Goal: Task Accomplishment & Management: Manage account settings

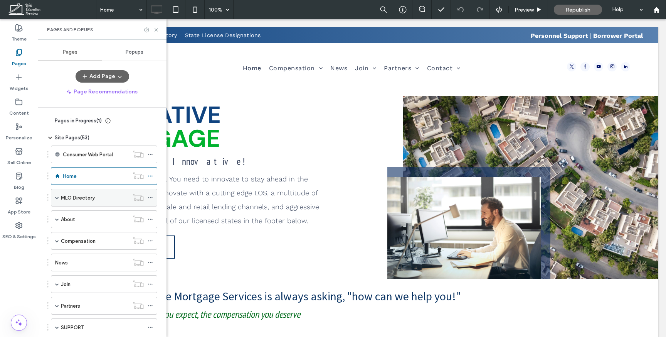
scroll to position [26, 0]
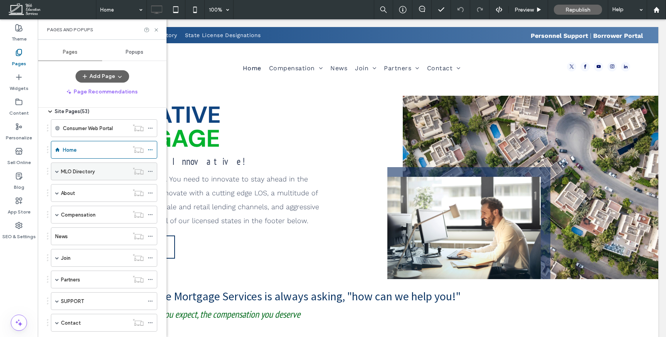
click at [59, 172] on div "MLO Directory" at bounding box center [104, 171] width 106 height 18
click at [58, 171] on span at bounding box center [57, 171] width 4 height 4
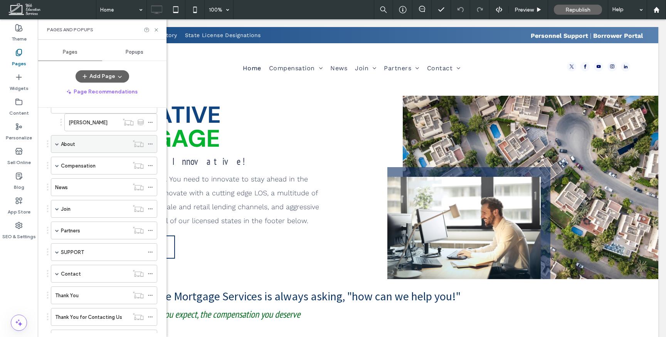
scroll to position [93, 0]
click at [57, 209] on span at bounding box center [57, 208] width 4 height 4
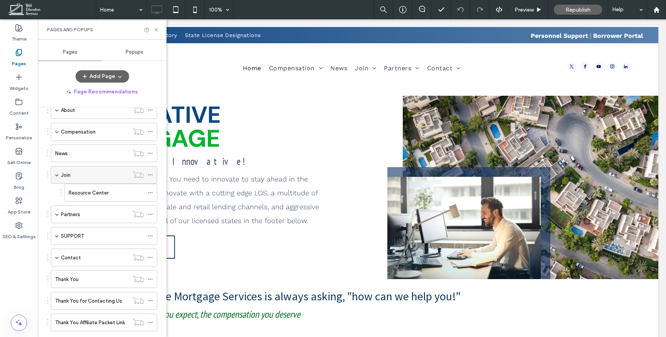
scroll to position [147, 0]
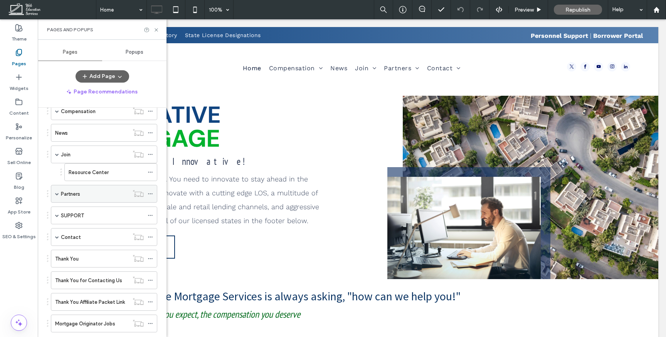
click at [54, 198] on div "Partners" at bounding box center [104, 194] width 106 height 18
click at [54, 196] on div "Partners" at bounding box center [104, 194] width 106 height 18
click at [57, 194] on span at bounding box center [57, 194] width 4 height 4
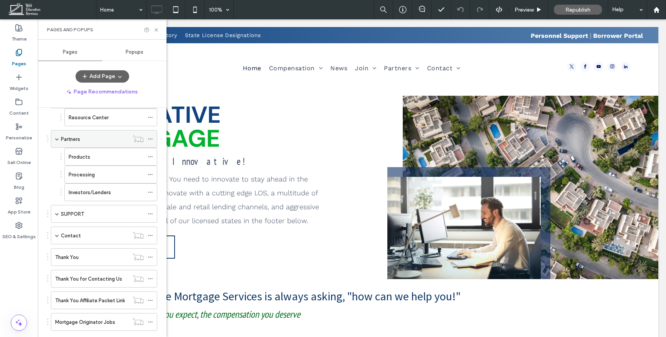
scroll to position [205, 0]
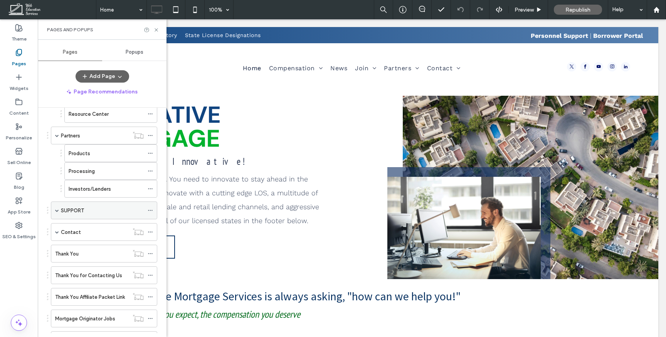
click at [56, 209] on span at bounding box center [57, 210] width 4 height 4
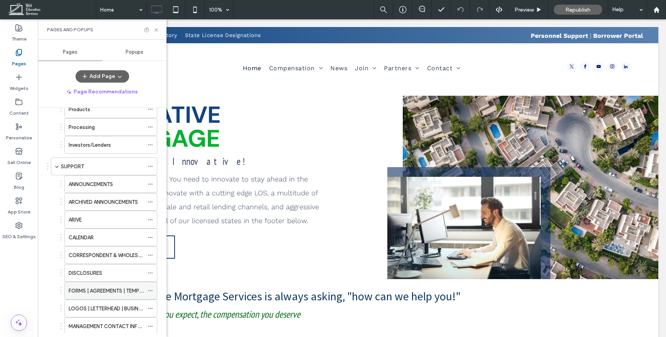
scroll to position [246, 0]
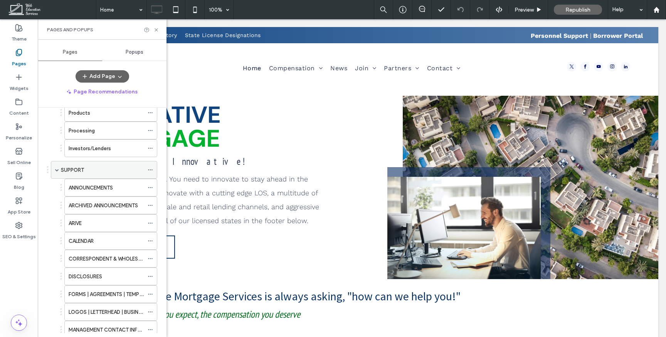
click at [150, 168] on icon at bounding box center [150, 169] width 5 height 5
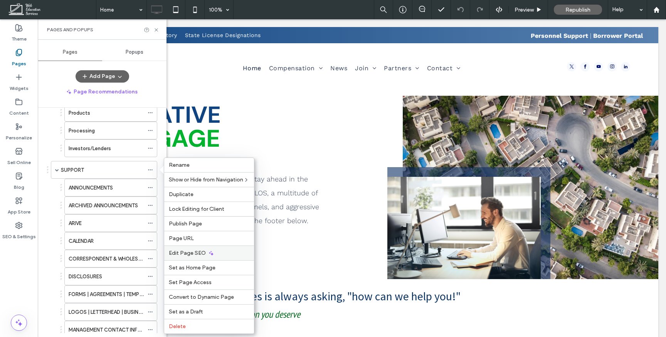
click at [202, 254] on span "Edit Page SEO" at bounding box center [187, 252] width 37 height 7
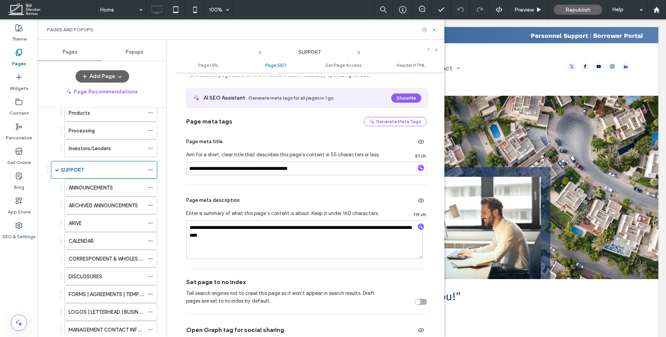
scroll to position [139, 0]
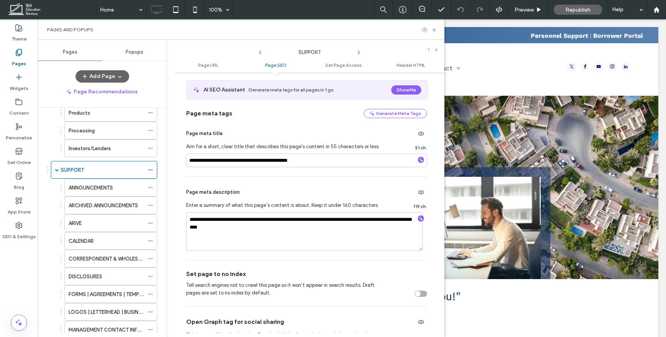
click at [422, 295] on div "toggle" at bounding box center [421, 293] width 12 height 6
click at [115, 185] on div "ANNOUNCEMENTS" at bounding box center [106, 187] width 75 height 8
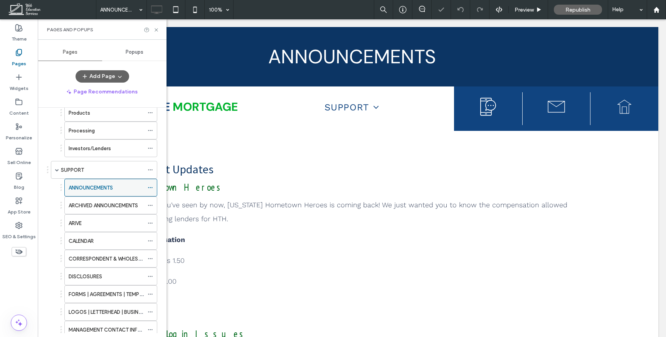
click at [149, 186] on icon at bounding box center [150, 187] width 5 height 5
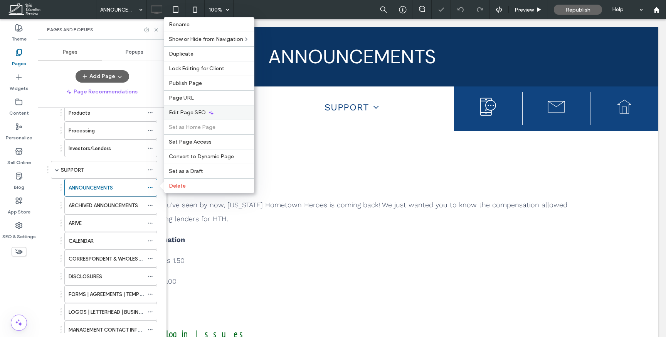
click at [219, 108] on div "Edit Page SEO" at bounding box center [209, 112] width 90 height 15
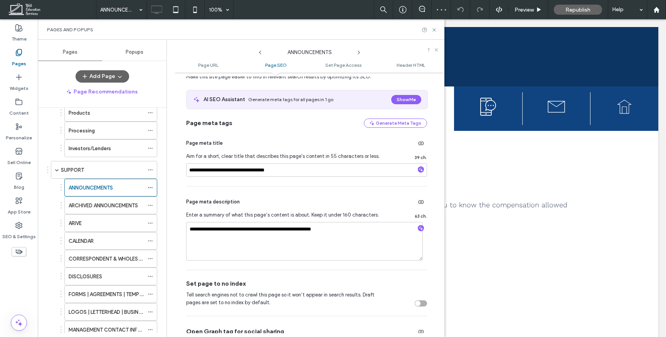
scroll to position [232, 0]
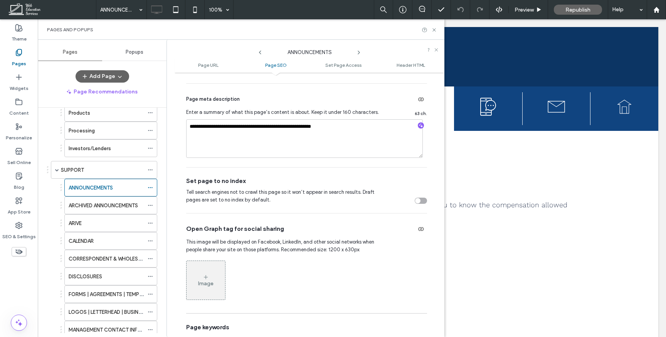
click at [421, 205] on div "Set page to no index Tell search engines not to crawl this page so it won’t app…" at bounding box center [306, 189] width 241 height 45
click at [419, 202] on div "toggle" at bounding box center [421, 200] width 12 height 6
click at [359, 52] on use at bounding box center [359, 52] width 2 height 3
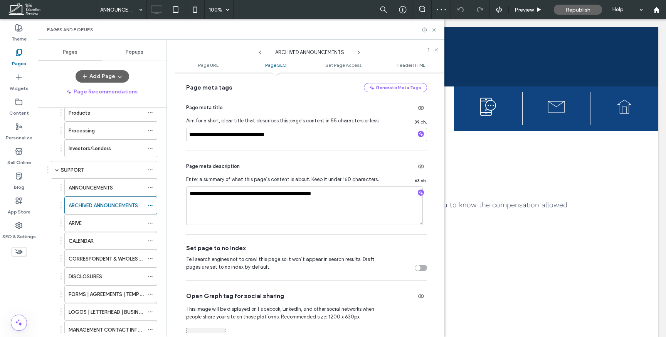
scroll to position [165, 0]
click at [420, 268] on div "toggle" at bounding box center [421, 267] width 12 height 6
click at [358, 52] on icon at bounding box center [359, 52] width 6 height 6
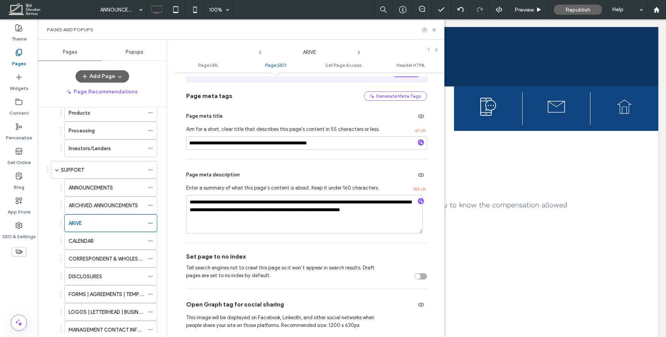
scroll to position [158, 0]
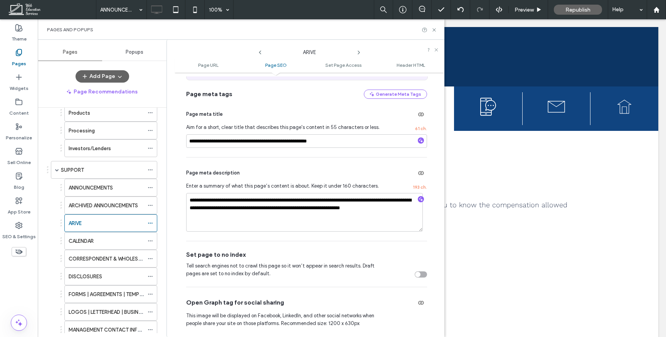
click at [415, 274] on div "toggle" at bounding box center [417, 273] width 5 height 5
click at [360, 51] on icon at bounding box center [359, 52] width 6 height 6
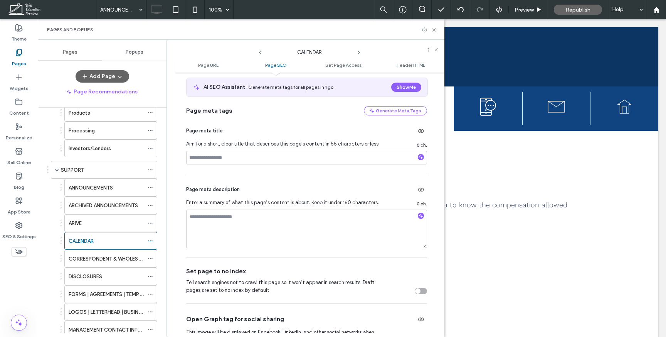
scroll to position [142, 0]
click at [419, 292] on div "toggle" at bounding box center [421, 290] width 12 height 6
click at [359, 53] on icon at bounding box center [359, 52] width 6 height 6
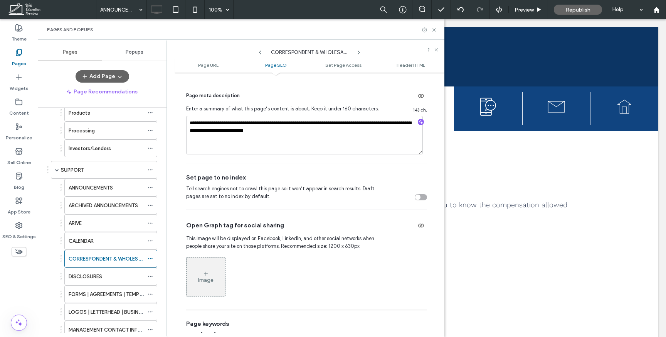
scroll to position [237, 0]
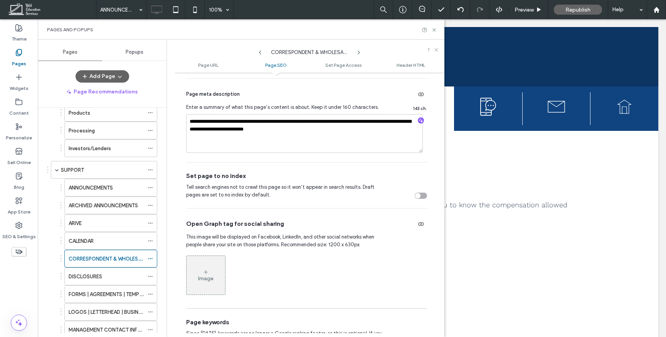
click at [419, 196] on div "toggle" at bounding box center [421, 195] width 12 height 6
click at [360, 49] on icon at bounding box center [359, 52] width 6 height 6
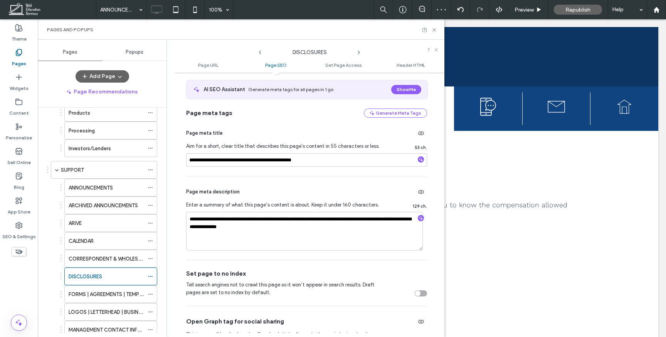
scroll to position [146, 0]
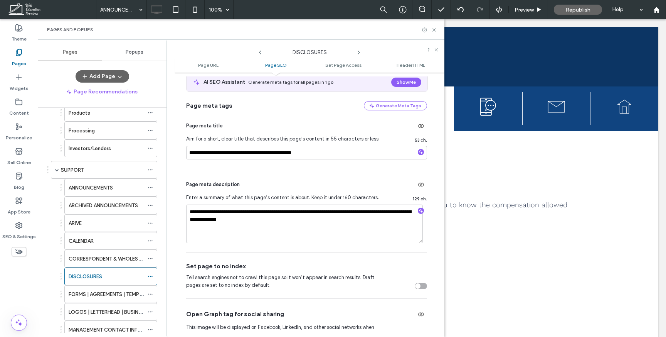
click at [416, 286] on div "toggle" at bounding box center [421, 286] width 12 height 6
click at [358, 52] on icon at bounding box center [359, 52] width 6 height 6
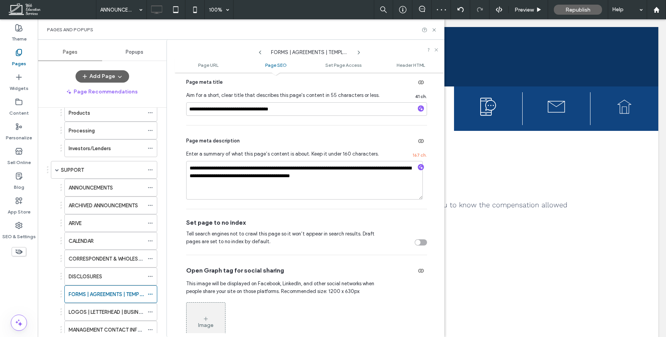
scroll to position [213, 0]
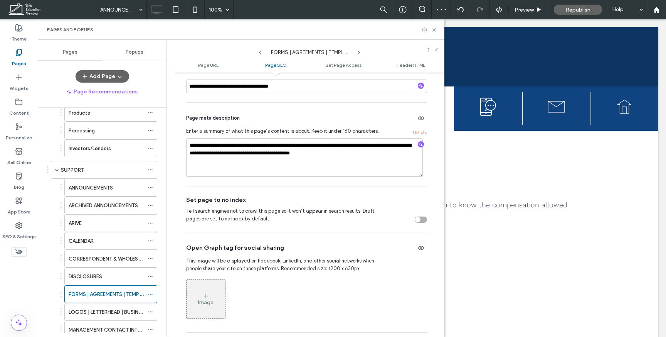
click at [415, 221] on div "toggle" at bounding box center [417, 219] width 5 height 5
click at [358, 52] on icon at bounding box center [359, 52] width 6 height 6
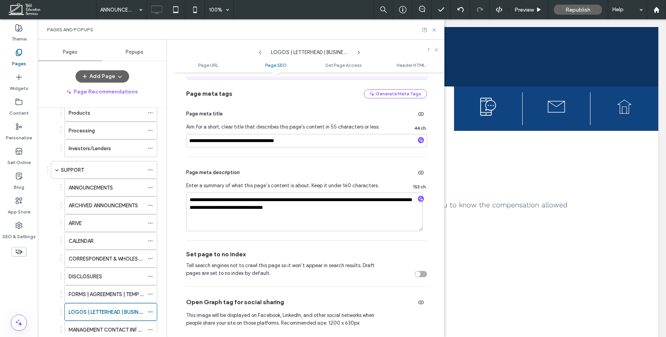
scroll to position [167, 0]
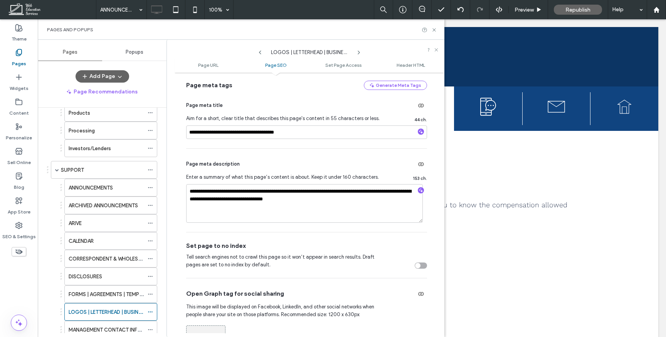
click at [420, 263] on div "toggle" at bounding box center [421, 265] width 12 height 6
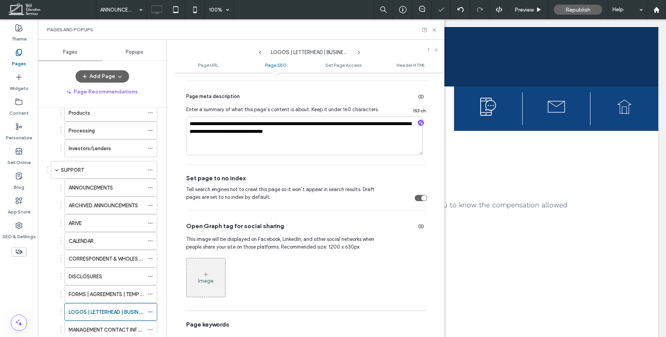
scroll to position [272, 0]
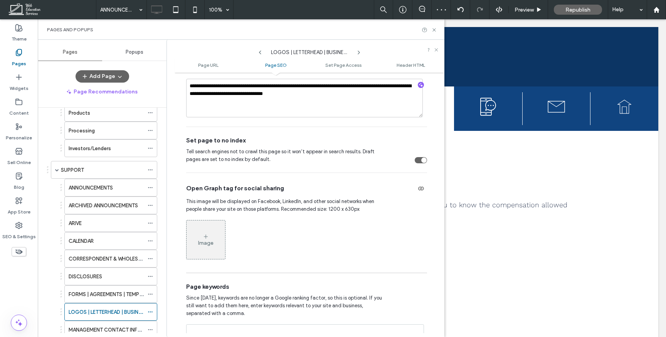
click at [359, 52] on icon at bounding box center [359, 52] width 6 height 6
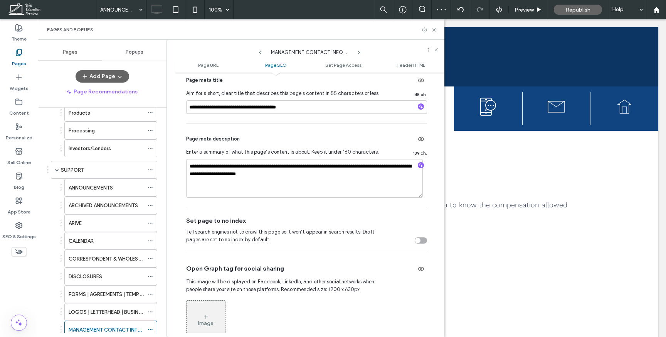
scroll to position [226, 0]
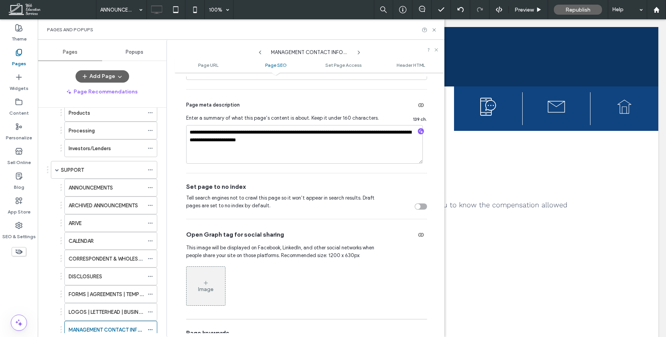
click at [415, 205] on div "toggle" at bounding box center [417, 206] width 5 height 5
click at [357, 54] on icon at bounding box center [359, 52] width 6 height 6
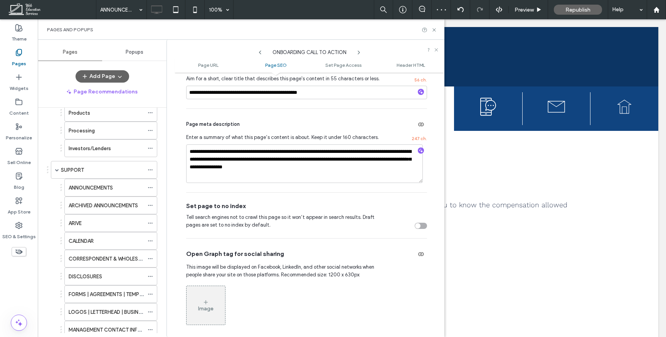
scroll to position [209, 0]
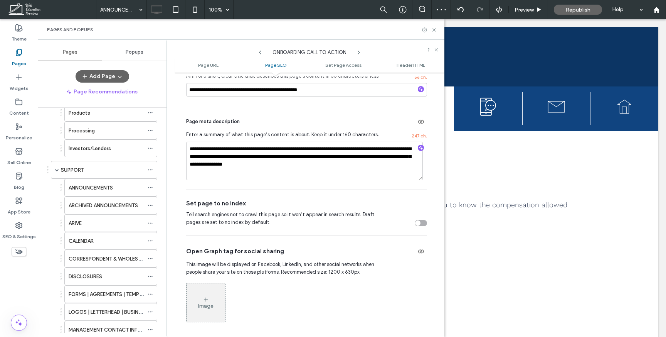
click at [419, 223] on div "toggle" at bounding box center [421, 223] width 12 height 6
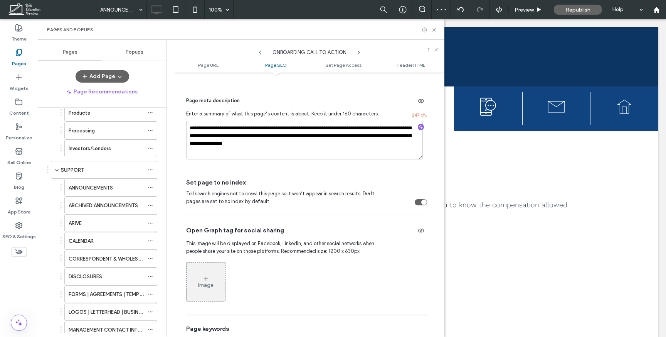
scroll to position [202, 0]
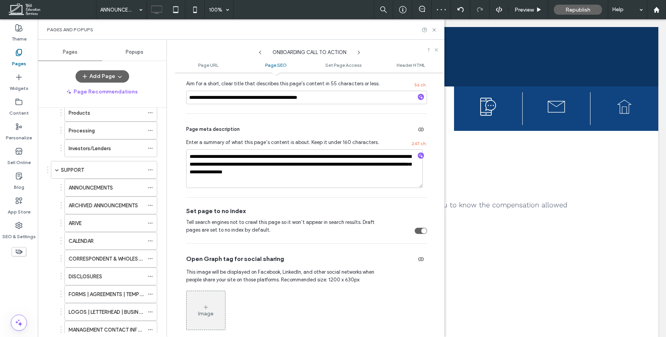
click at [359, 54] on icon at bounding box center [359, 52] width 6 height 6
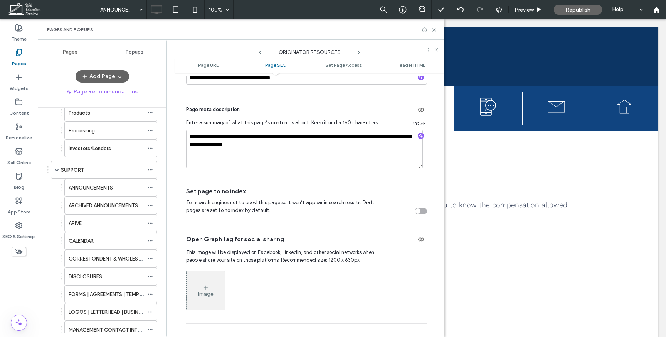
scroll to position [246, 0]
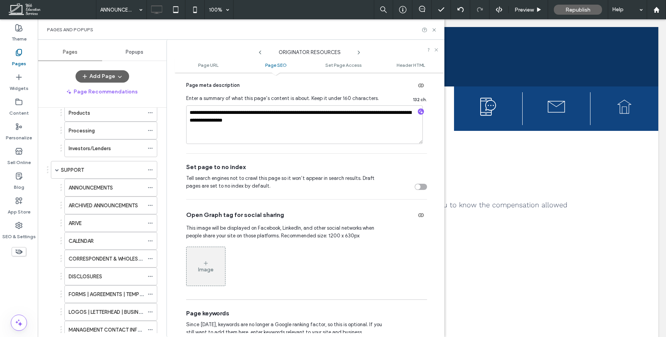
click at [420, 187] on div "toggle" at bounding box center [421, 186] width 12 height 6
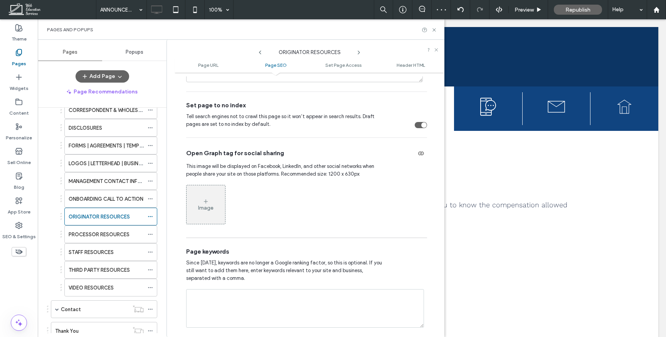
scroll to position [393, 0]
click at [357, 54] on icon at bounding box center [359, 52] width 6 height 6
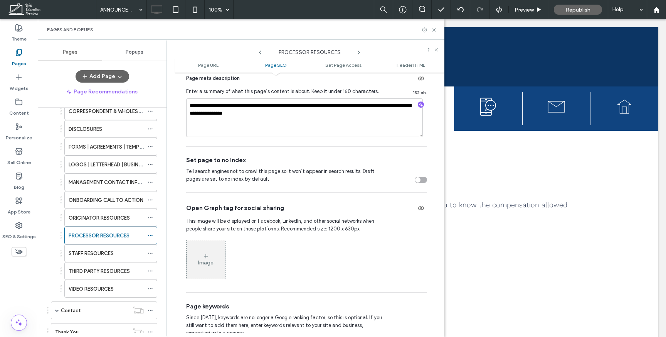
scroll to position [269, 0]
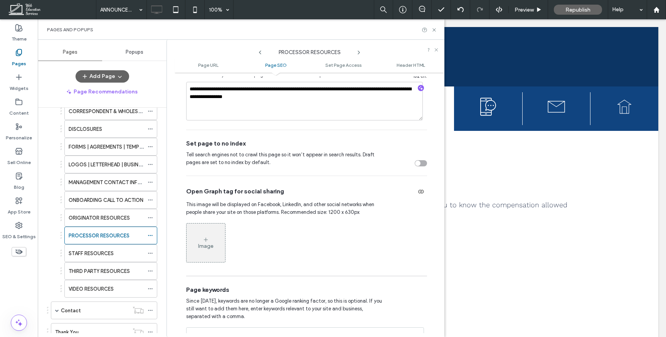
click at [416, 163] on div "toggle" at bounding box center [421, 163] width 12 height 6
click at [358, 50] on icon at bounding box center [359, 52] width 6 height 6
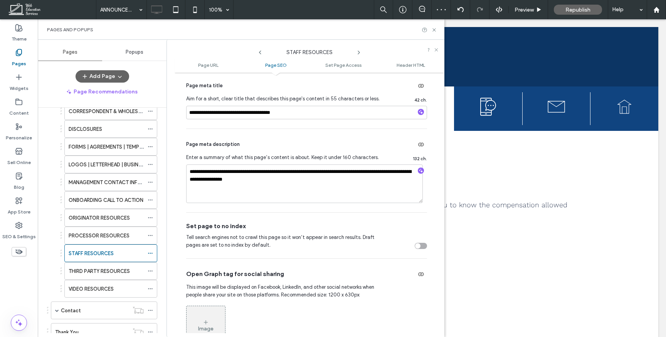
scroll to position [255, 0]
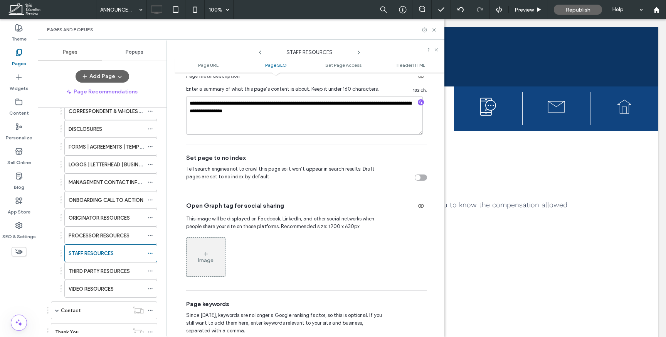
click at [419, 177] on div "toggle" at bounding box center [421, 177] width 12 height 6
click at [358, 52] on icon at bounding box center [359, 52] width 6 height 6
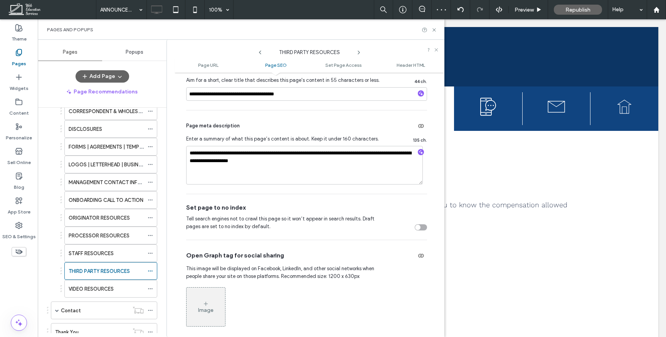
scroll to position [207, 0]
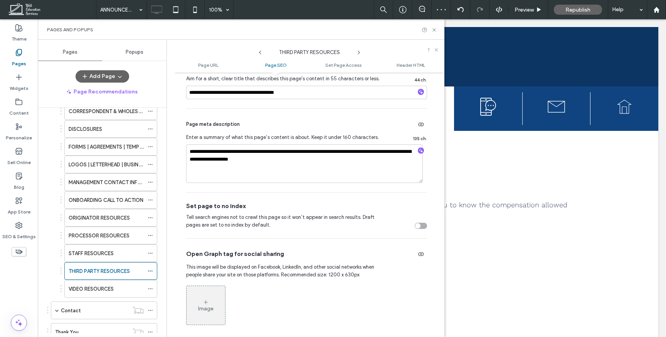
click at [421, 226] on div "toggle" at bounding box center [421, 225] width 12 height 6
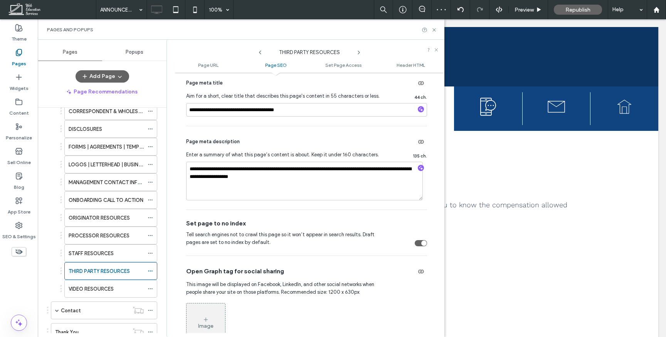
scroll to position [145, 0]
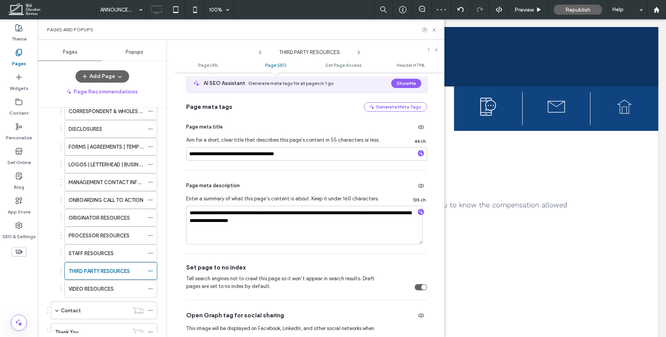
click at [361, 51] on icon at bounding box center [359, 52] width 6 height 6
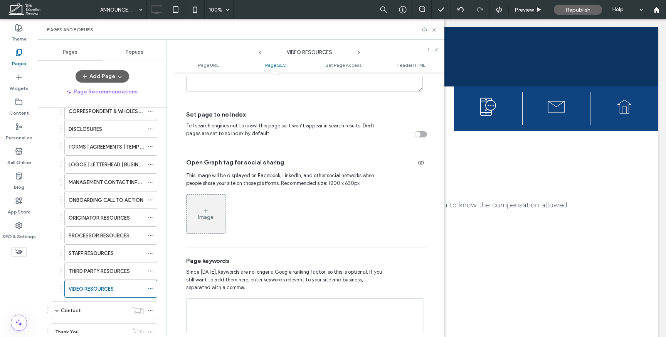
scroll to position [304, 0]
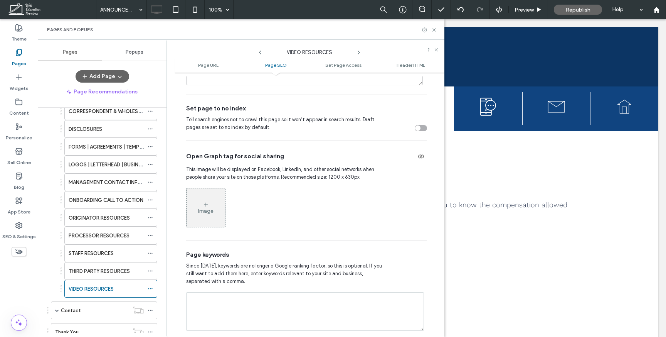
click at [417, 127] on div "toggle" at bounding box center [421, 128] width 12 height 6
click at [436, 28] on icon at bounding box center [434, 30] width 6 height 6
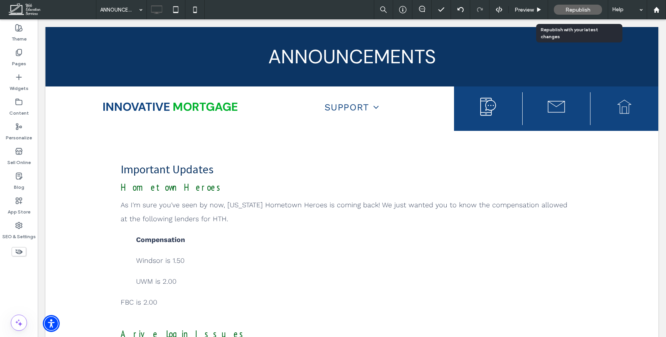
click at [576, 9] on span "Republish" at bounding box center [577, 10] width 25 height 7
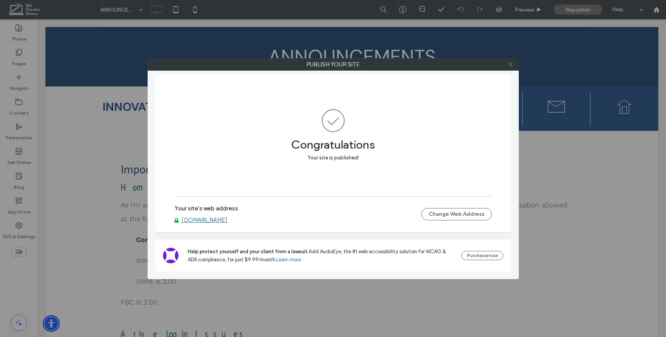
click at [510, 63] on icon at bounding box center [511, 64] width 6 height 6
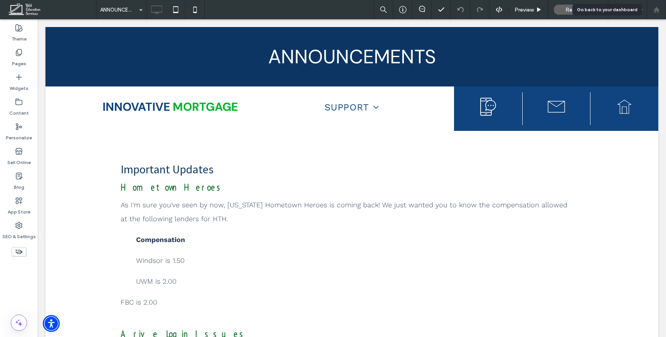
click at [653, 11] on icon at bounding box center [656, 10] width 7 height 7
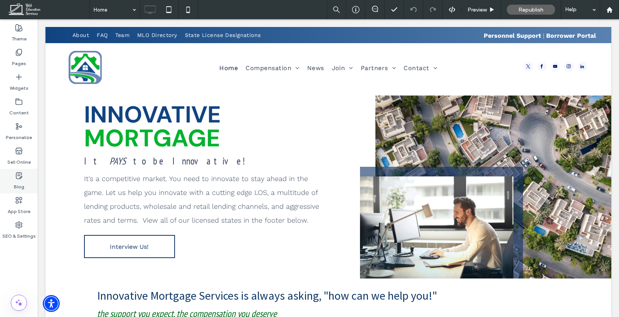
click at [22, 173] on icon at bounding box center [19, 176] width 8 height 8
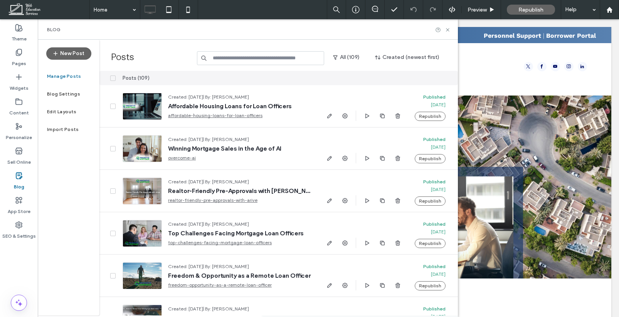
click at [279, 62] on input at bounding box center [260, 58] width 127 height 14
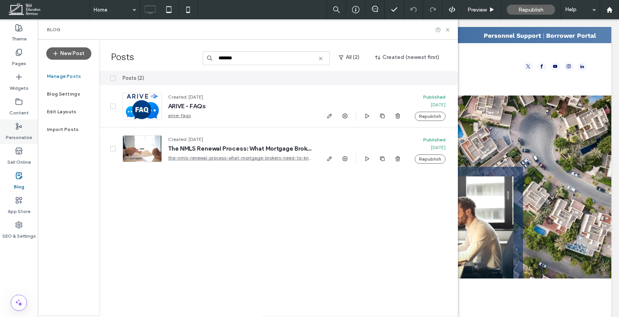
type input "*******"
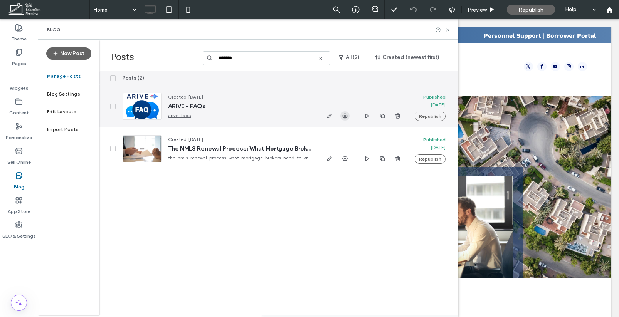
click at [345, 116] on icon "button" at bounding box center [345, 116] width 6 height 6
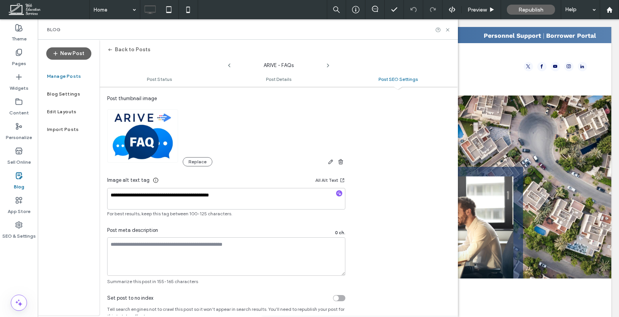
scroll to position [489, 0]
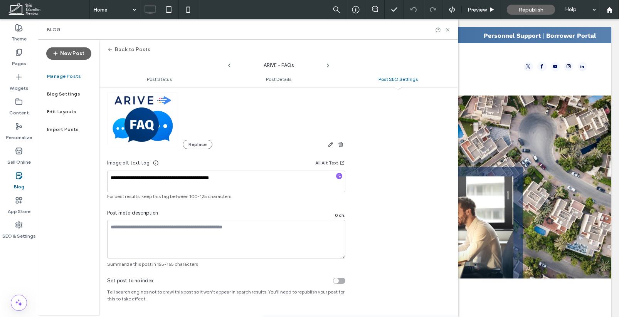
click at [341, 279] on div "toggle" at bounding box center [339, 281] width 12 height 6
click at [328, 63] on icon at bounding box center [328, 65] width 6 height 6
type input "**********"
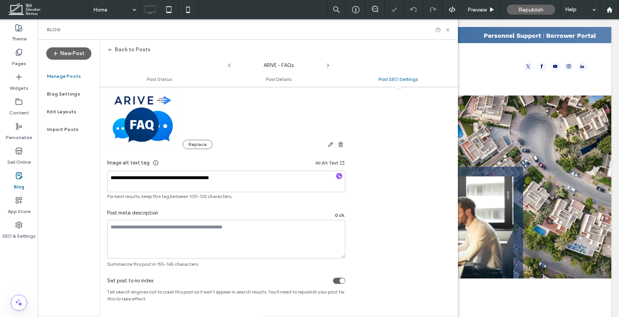
type input "**********"
type textarea "**********"
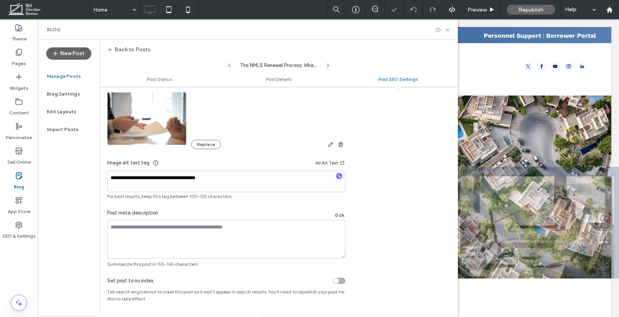
scroll to position [0, 0]
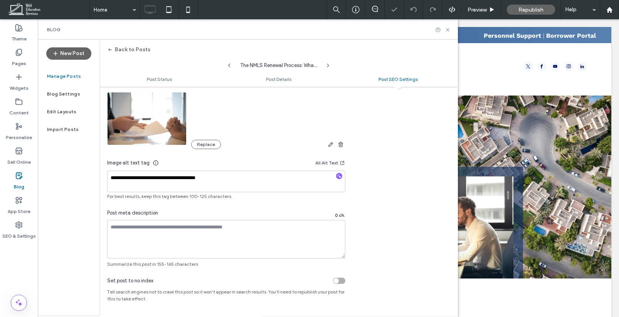
click at [339, 289] on span "Tell search engines not to crawl this post so it won’t appear in search results…" at bounding box center [226, 296] width 238 height 14
click at [339, 284] on div "Set post to no index" at bounding box center [226, 281] width 238 height 8
click at [342, 281] on div "toggle" at bounding box center [339, 281] width 12 height 6
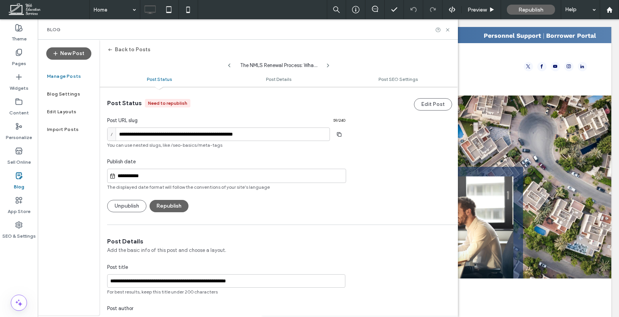
scroll to position [16, 0]
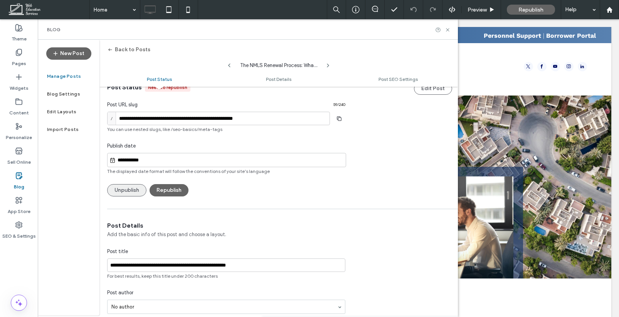
click at [121, 192] on button "Unpublish" at bounding box center [126, 190] width 39 height 12
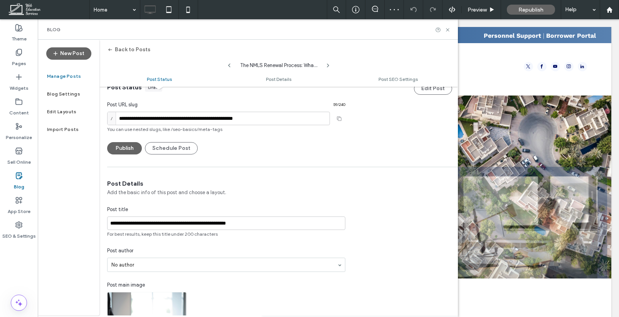
scroll to position [0, 0]
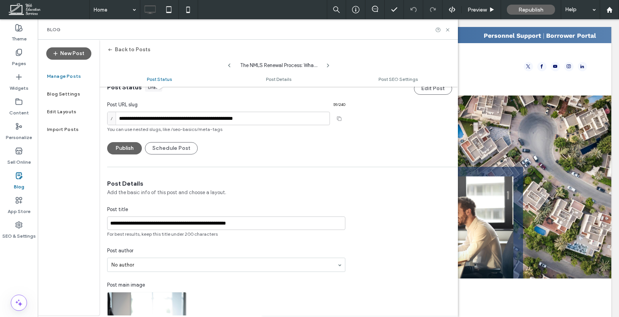
click at [231, 65] on icon at bounding box center [229, 65] width 6 height 6
type input "**********"
type textarea "**********"
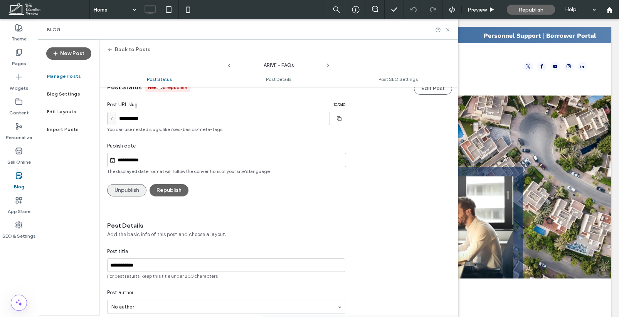
click at [125, 188] on button "Unpublish" at bounding box center [126, 190] width 39 height 12
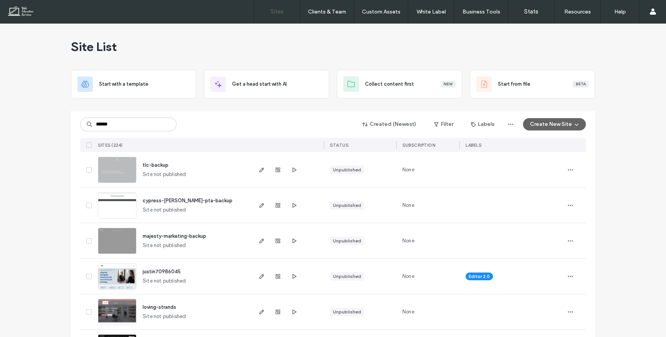
type input "******"
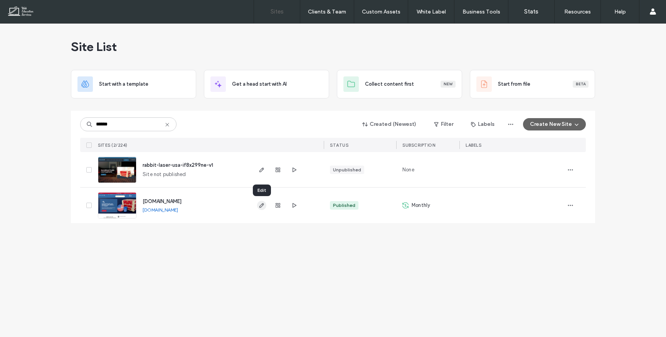
click at [263, 206] on icon "button" at bounding box center [262, 205] width 6 height 6
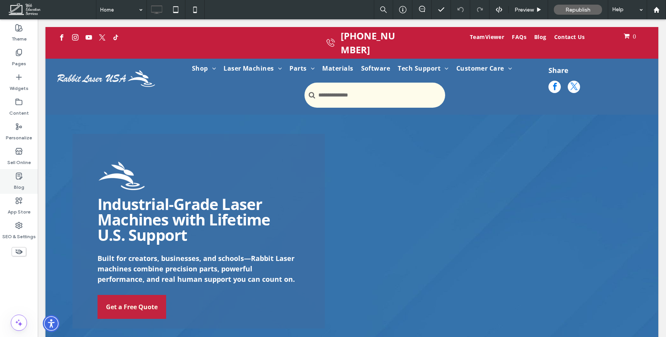
click at [20, 187] on label "Blog" at bounding box center [19, 185] width 10 height 11
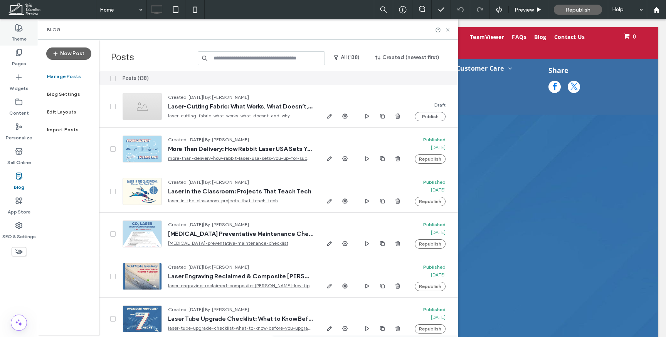
click at [22, 39] on label "Theme" at bounding box center [19, 37] width 15 height 11
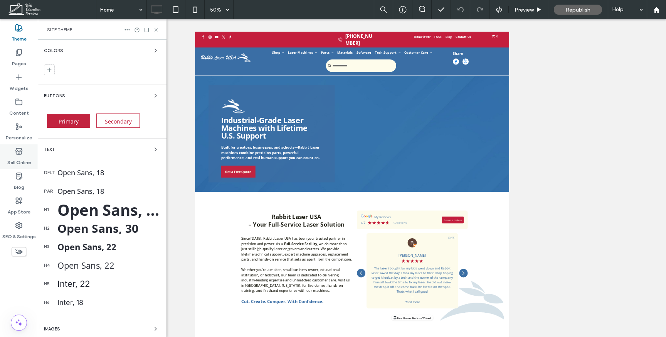
click at [24, 155] on label "Sell Online" at bounding box center [19, 160] width 24 height 11
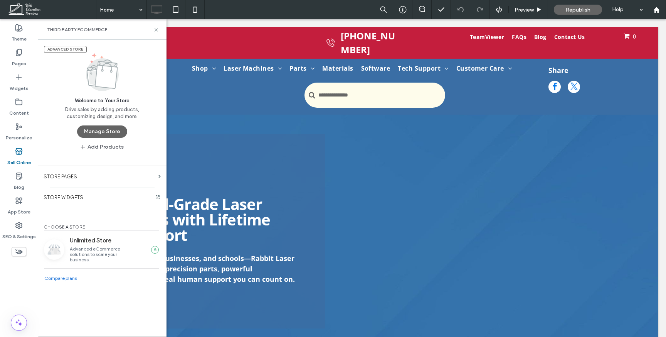
click at [113, 129] on button "Manage Store" at bounding box center [102, 131] width 50 height 12
